Goal: Book appointment/travel/reservation

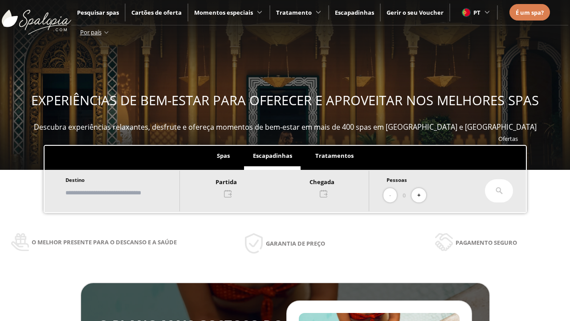
click at [126, 192] on input "text" at bounding box center [118, 193] width 111 height 16
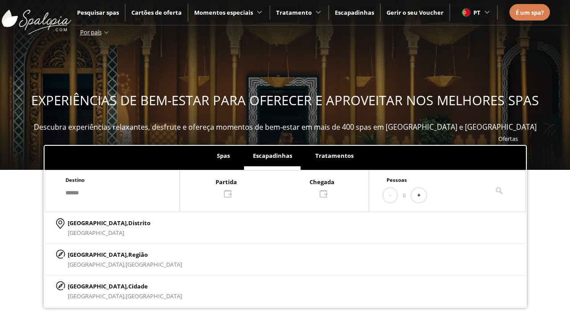
type input "******"
click at [89, 285] on p "[GEOGRAPHIC_DATA], Cidade" at bounding box center [125, 286] width 114 height 10
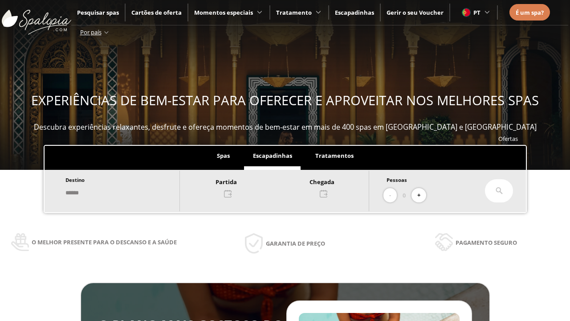
click at [283, 187] on div at bounding box center [274, 186] width 189 height 21
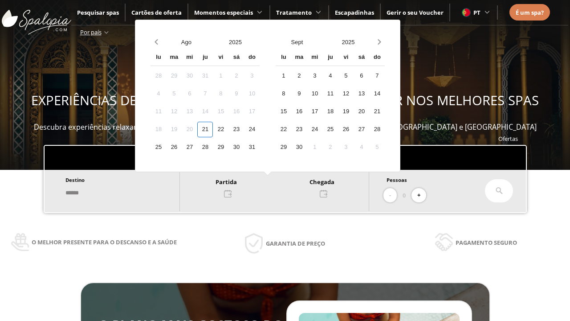
click at [244, 129] on div "23" at bounding box center [236, 130] width 16 height 16
click at [260, 129] on div "24" at bounding box center [252, 130] width 16 height 16
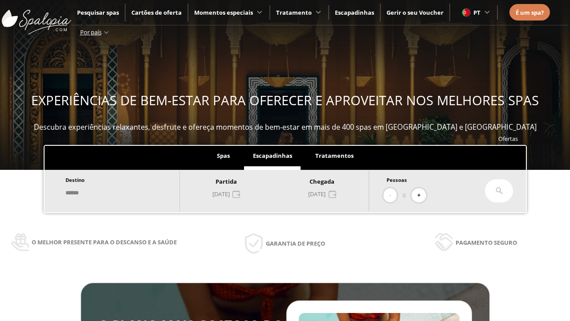
click at [422, 195] on button "+" at bounding box center [418, 195] width 15 height 15
click at [499, 191] on icon at bounding box center [498, 190] width 7 height 7
